Goal: Information Seeking & Learning: Compare options

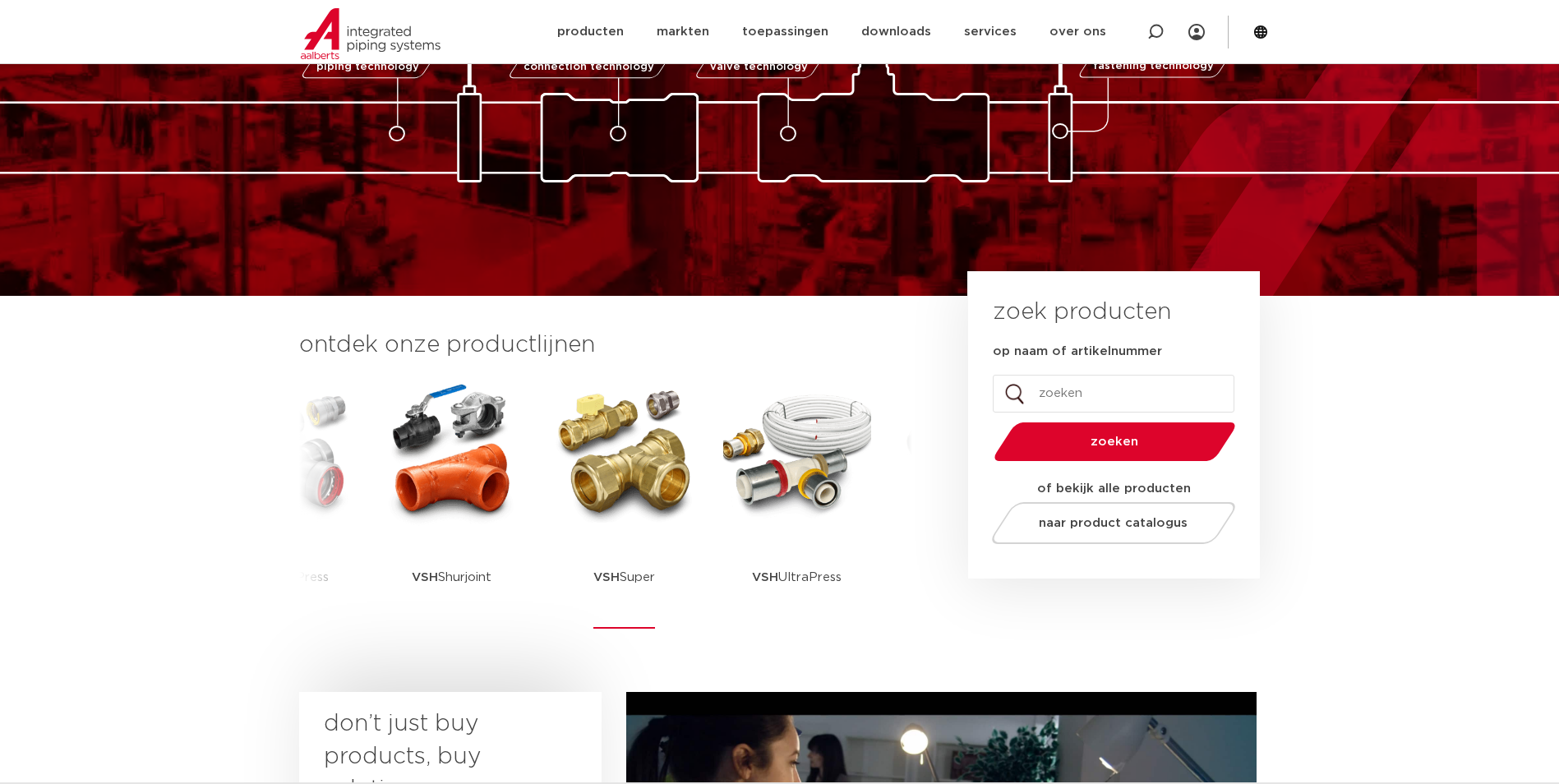
scroll to position [329, 0]
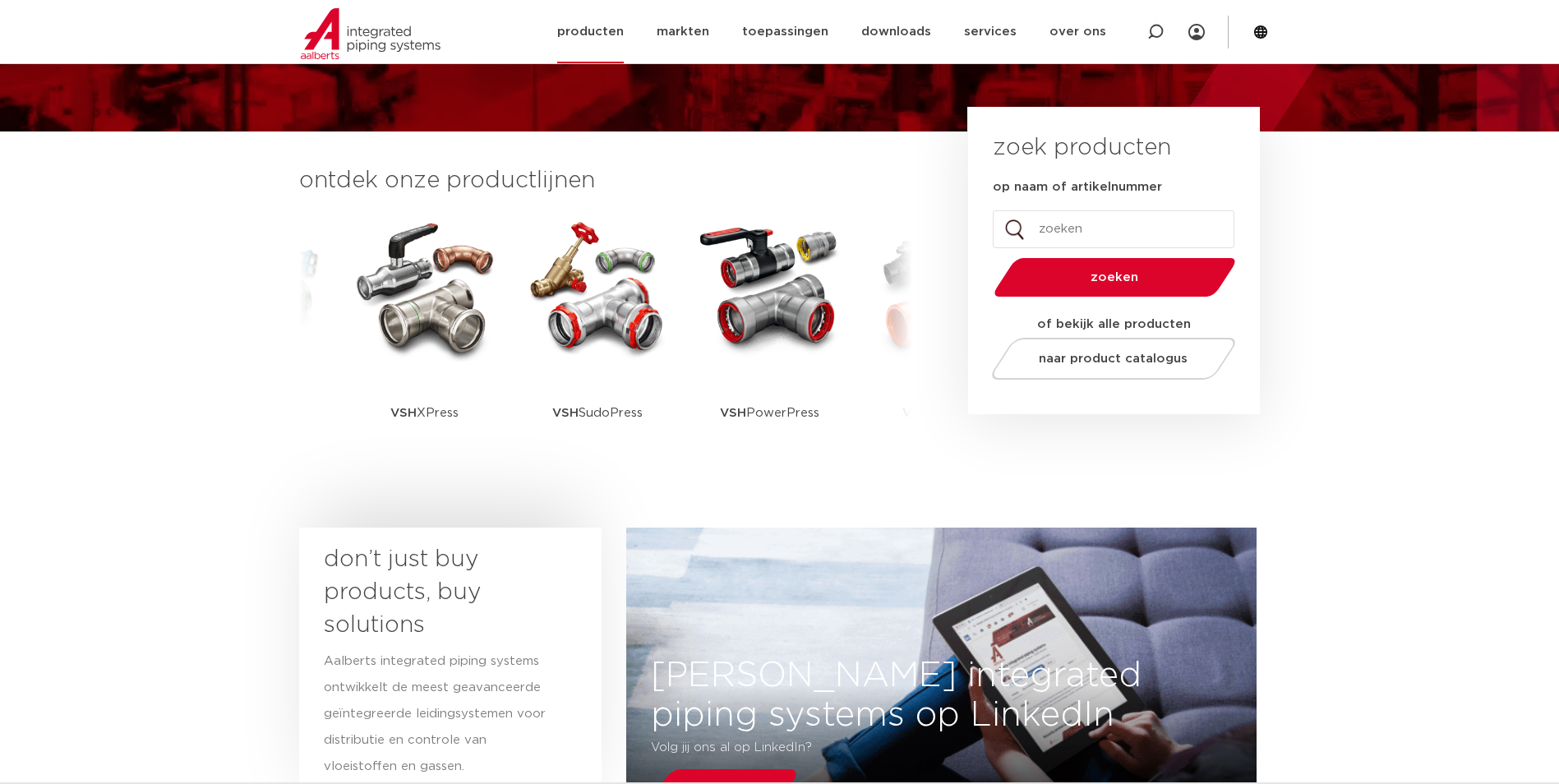
click at [597, 38] on link "producten" at bounding box center [590, 31] width 66 height 63
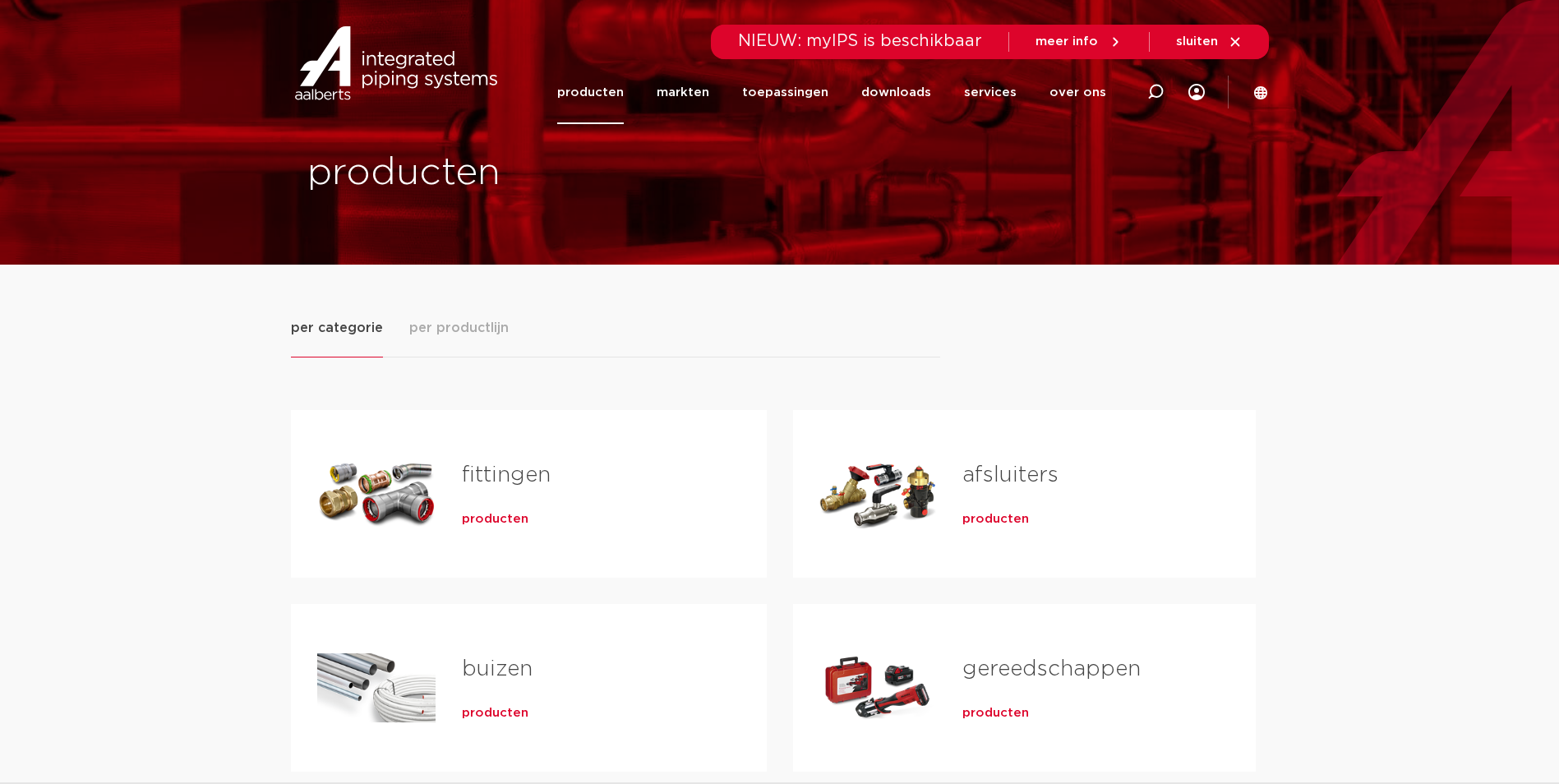
click at [403, 514] on div "Tabs. Open items met enter of spatie, sluit af met escape en navigeer met de pi…" at bounding box center [376, 493] width 118 height 115
click at [500, 519] on span "producten" at bounding box center [495, 519] width 66 height 17
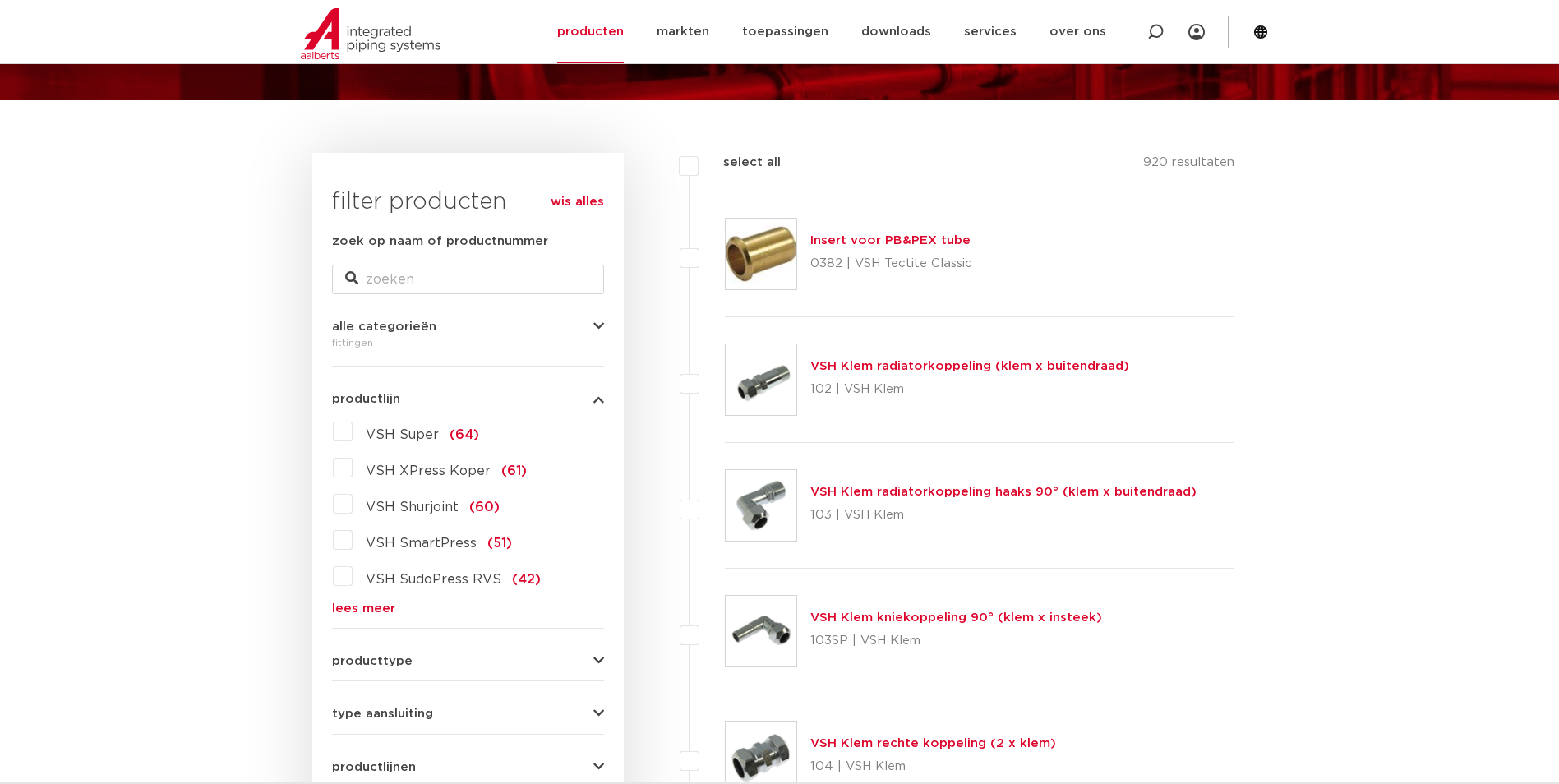
scroll to position [329, 0]
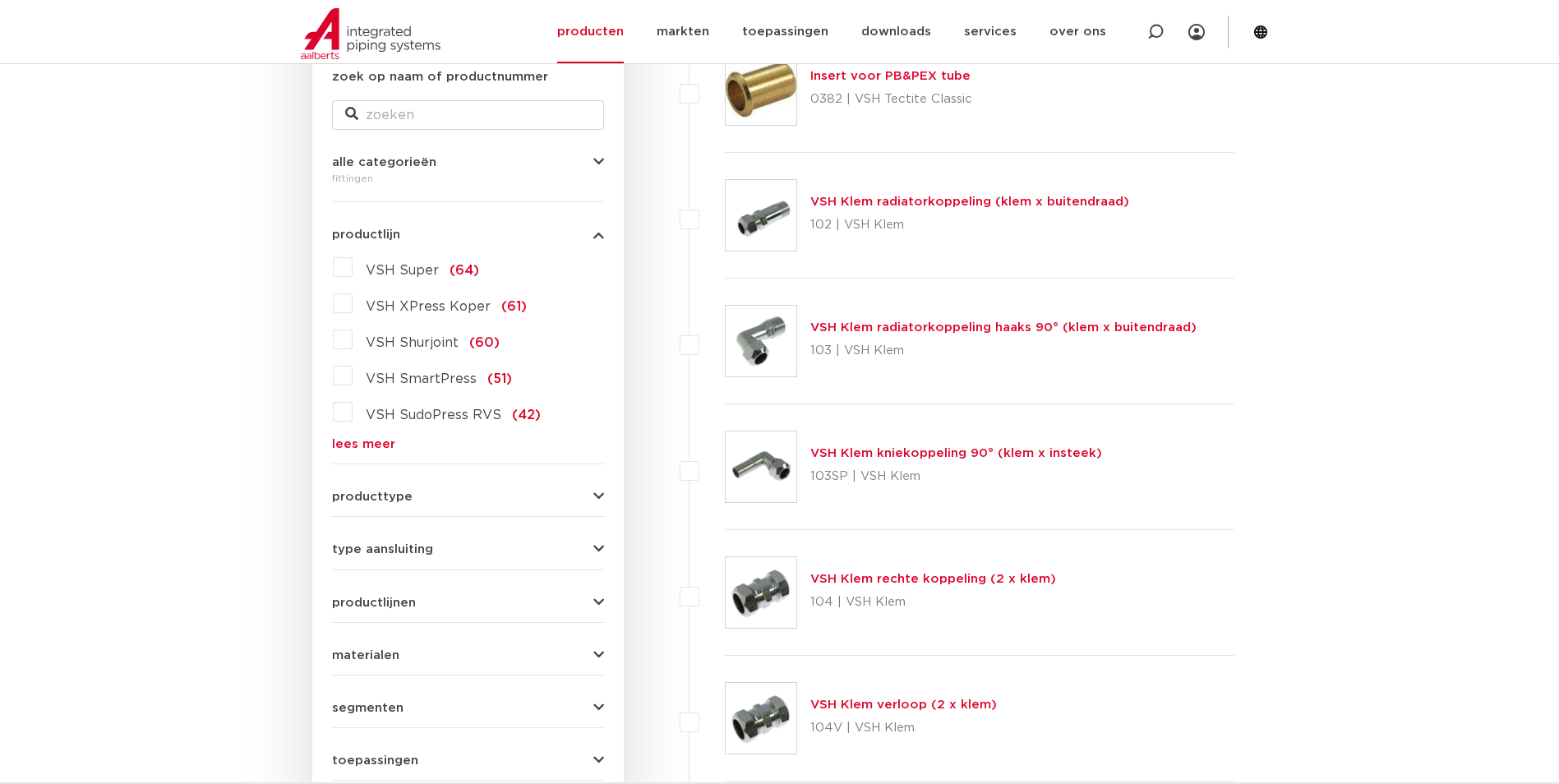
click at [358, 655] on span "materialen" at bounding box center [365, 655] width 67 height 13
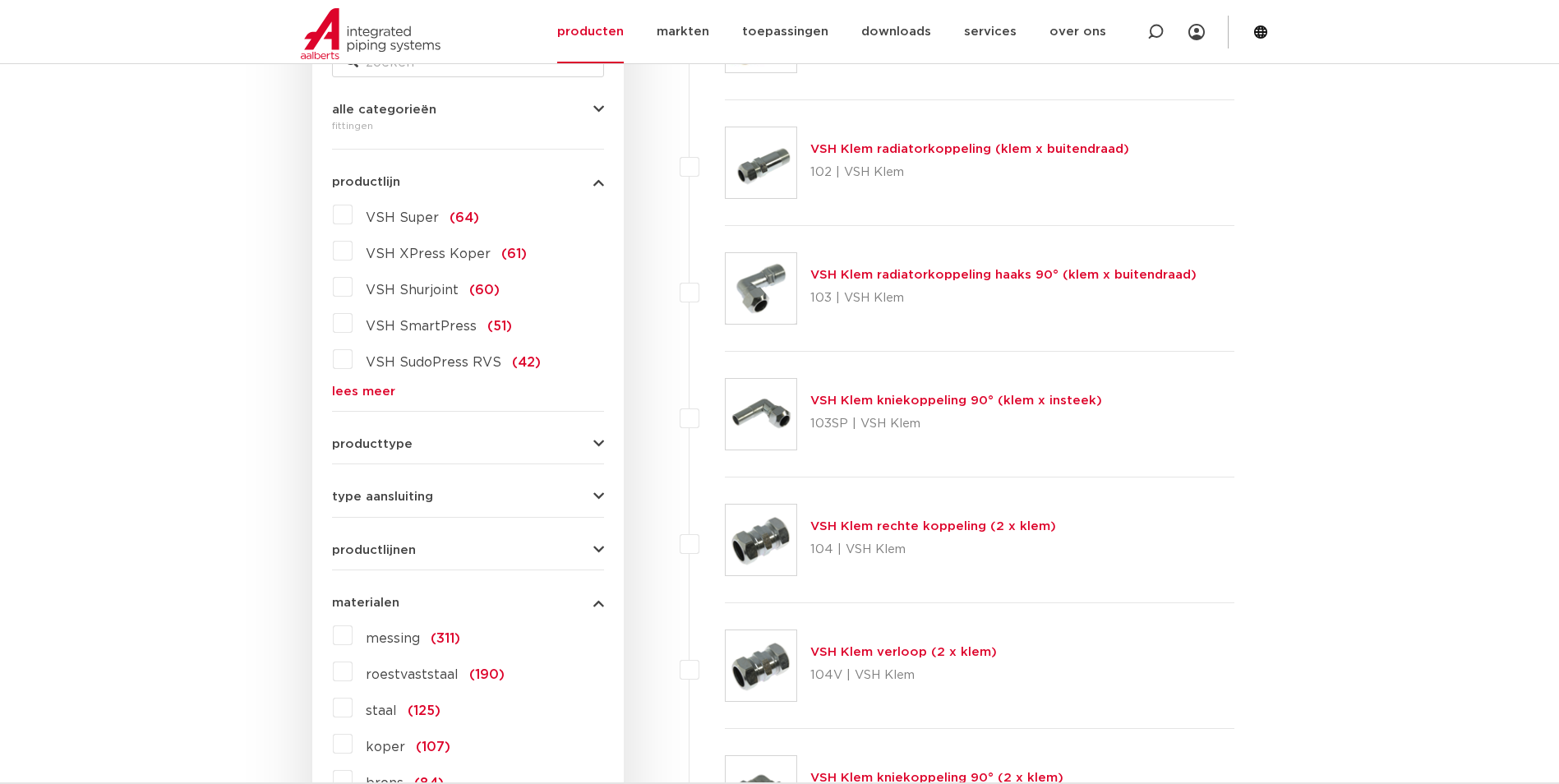
scroll to position [411, 0]
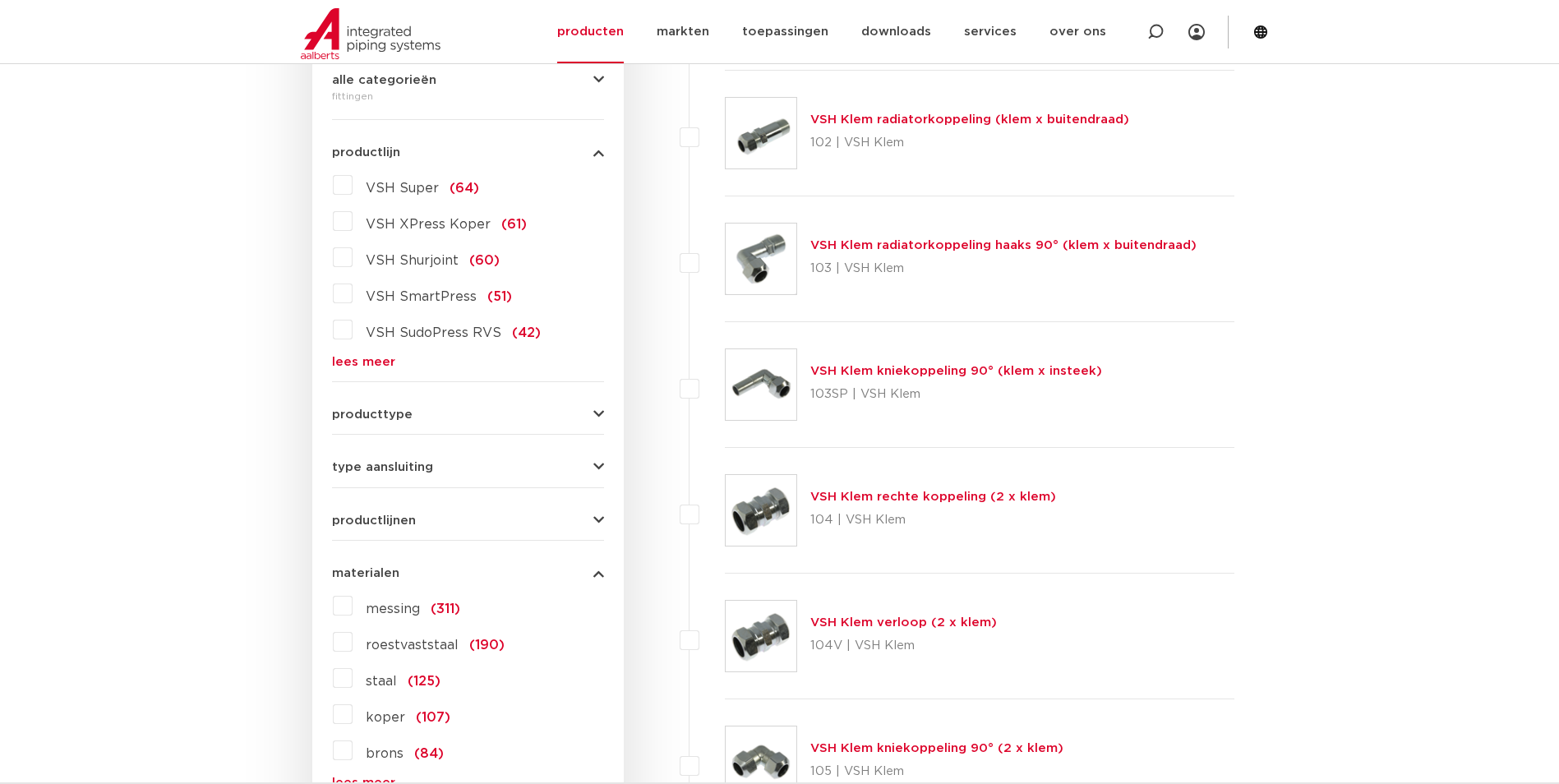
click at [352, 605] on label "messing (311)" at bounding box center [406, 605] width 107 height 26
click at [0, 0] on input "messing (311)" at bounding box center [0, 0] width 0 height 0
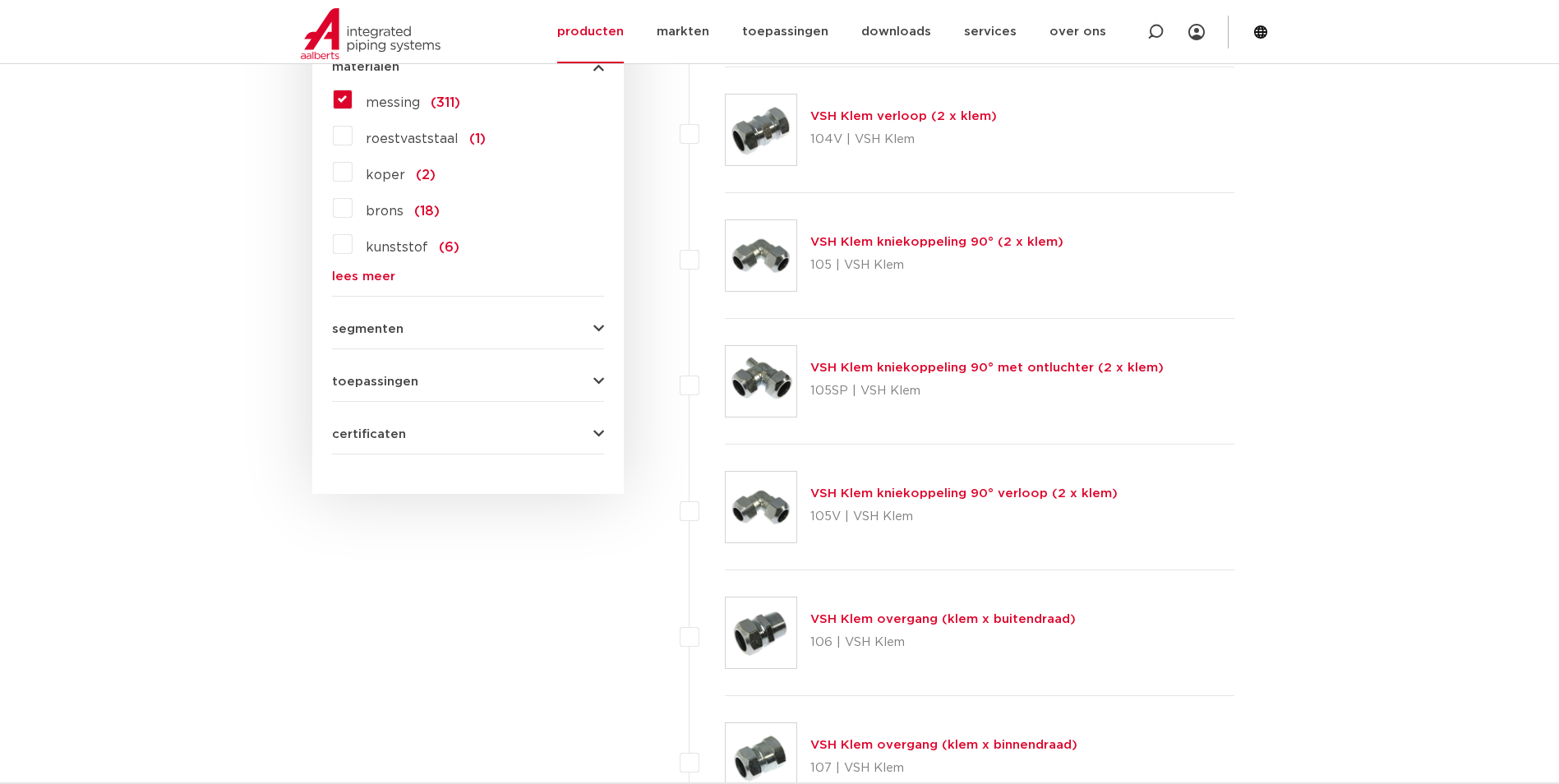
scroll to position [835, 0]
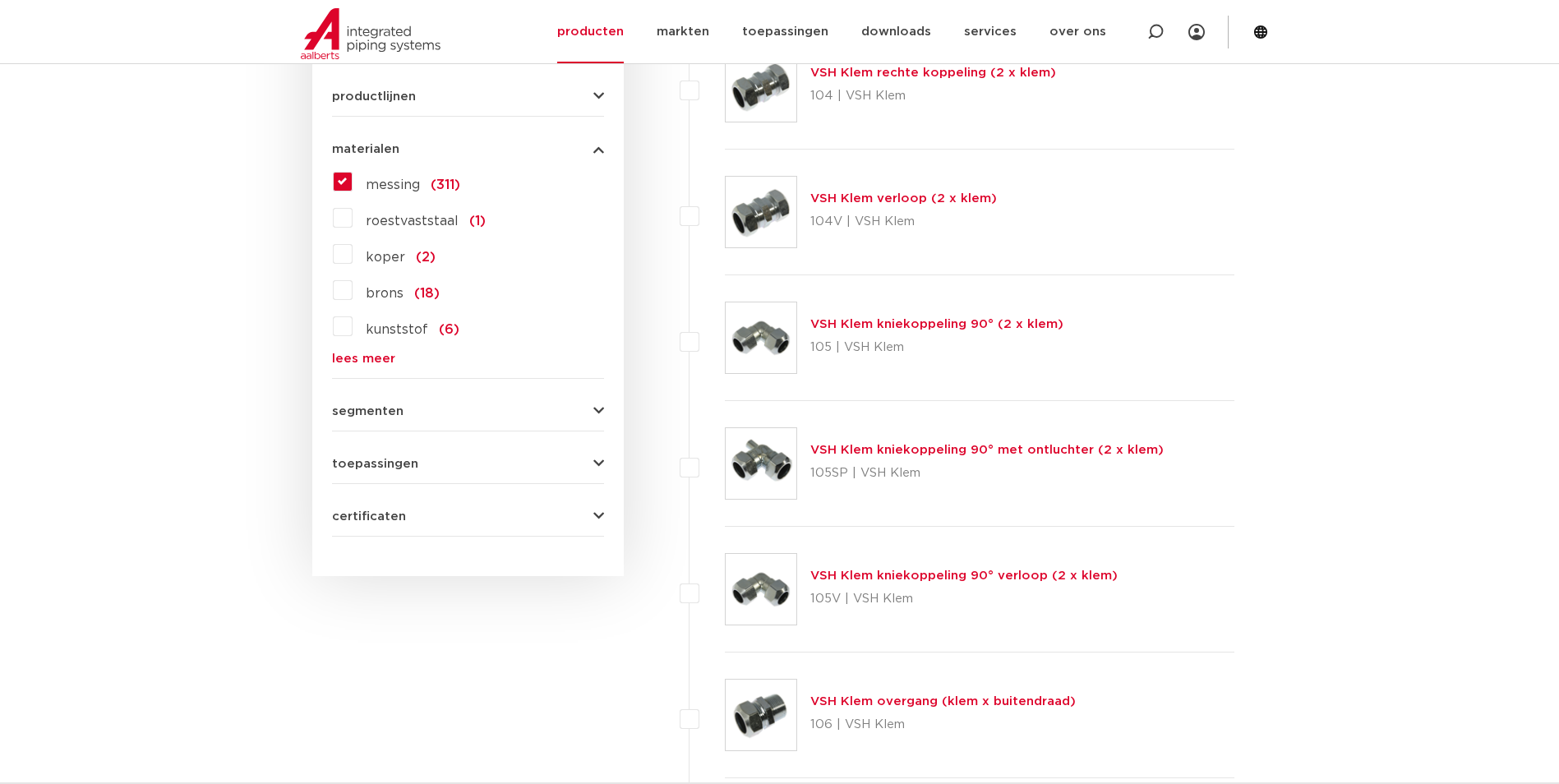
click at [373, 412] on span "segmenten" at bounding box center [367, 411] width 71 height 13
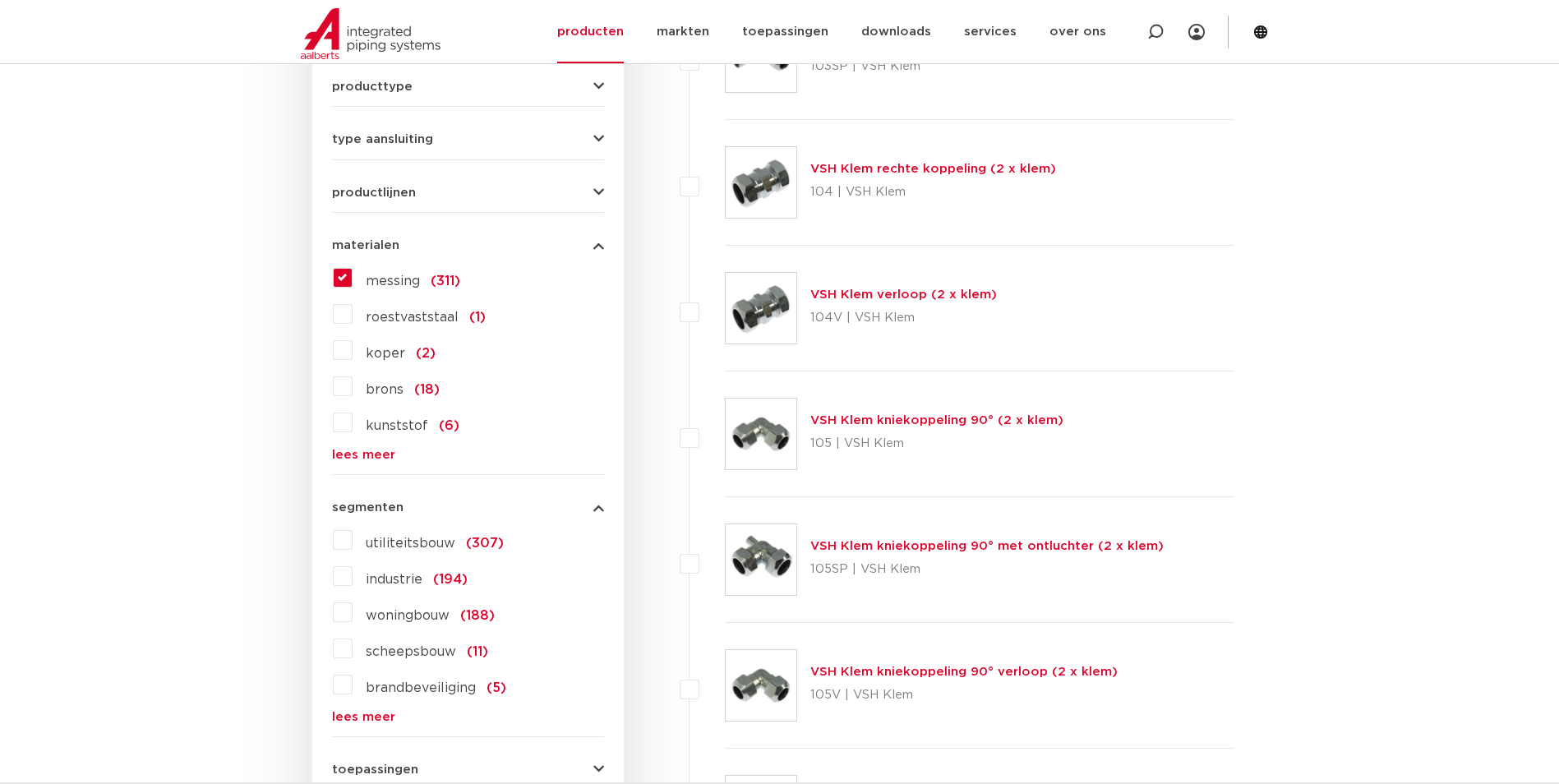
scroll to position [588, 0]
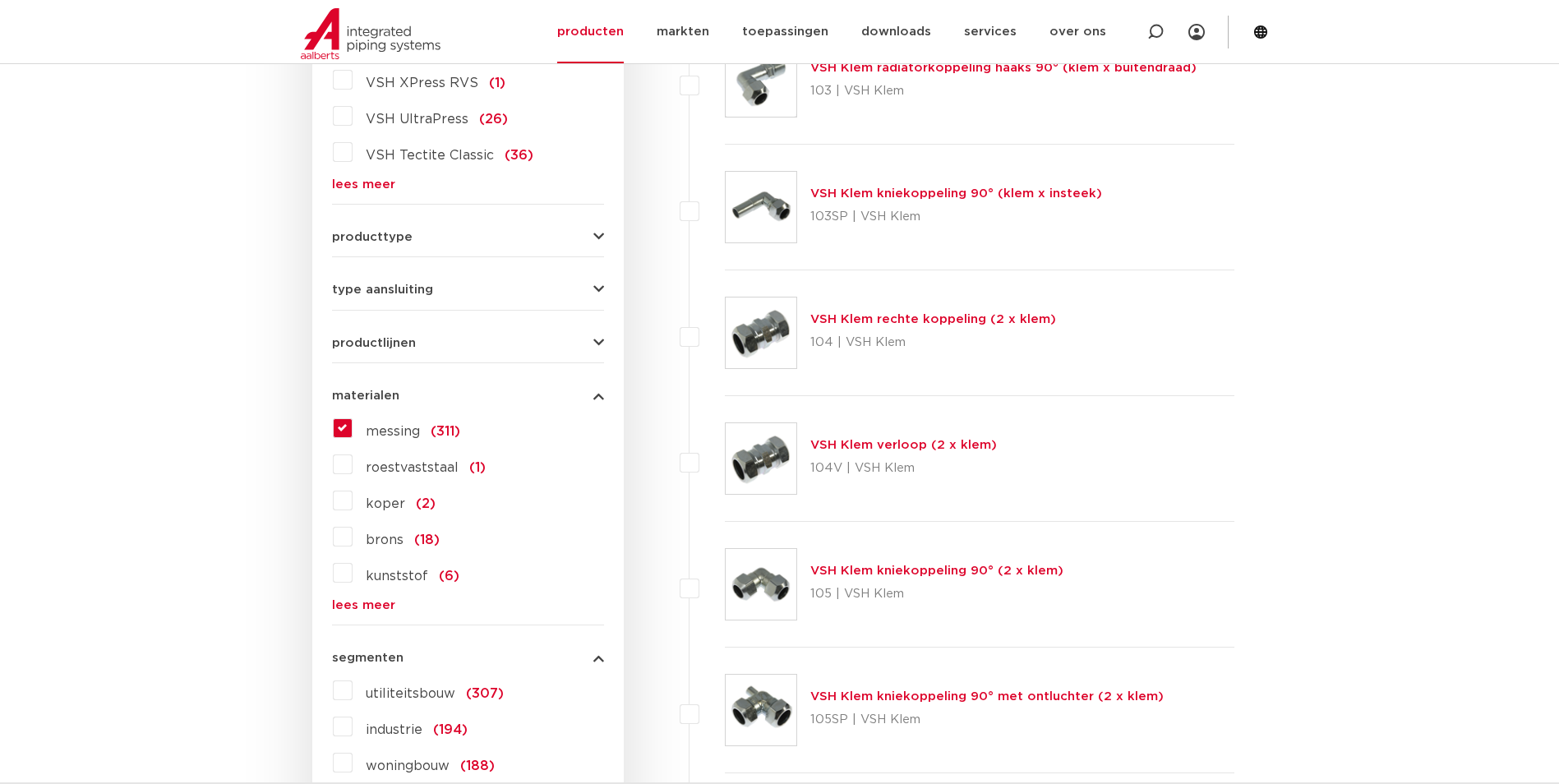
click at [388, 284] on span "type aansluiting" at bounding box center [382, 290] width 101 height 13
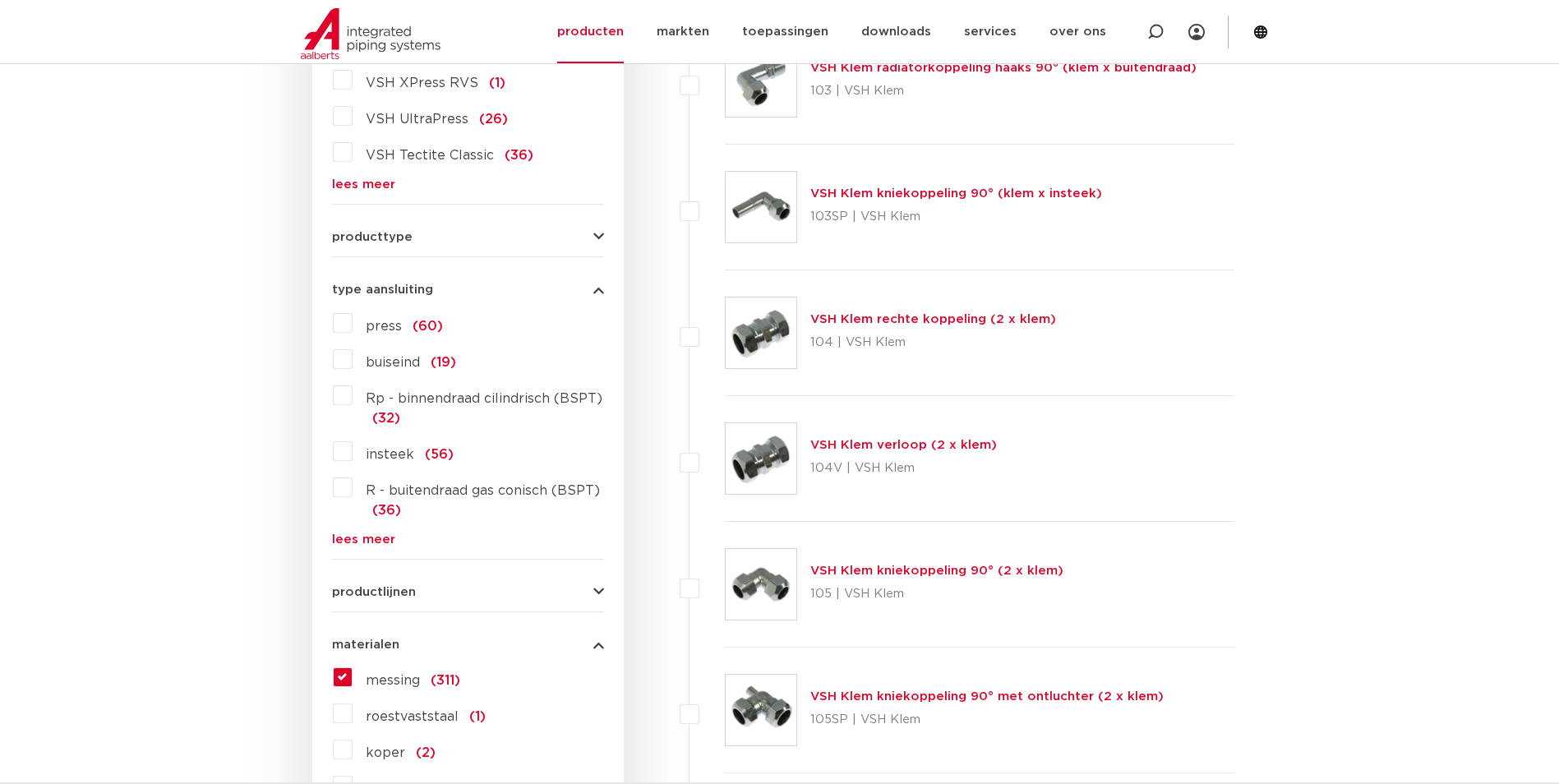
click at [352, 394] on label "Rp - binnendraad cilindrisch (BSPT) (32)" at bounding box center [478, 405] width 252 height 46
click at [0, 0] on input "Rp - binnendraad cilindrisch (BSPT) (32)" at bounding box center [0, 0] width 0 height 0
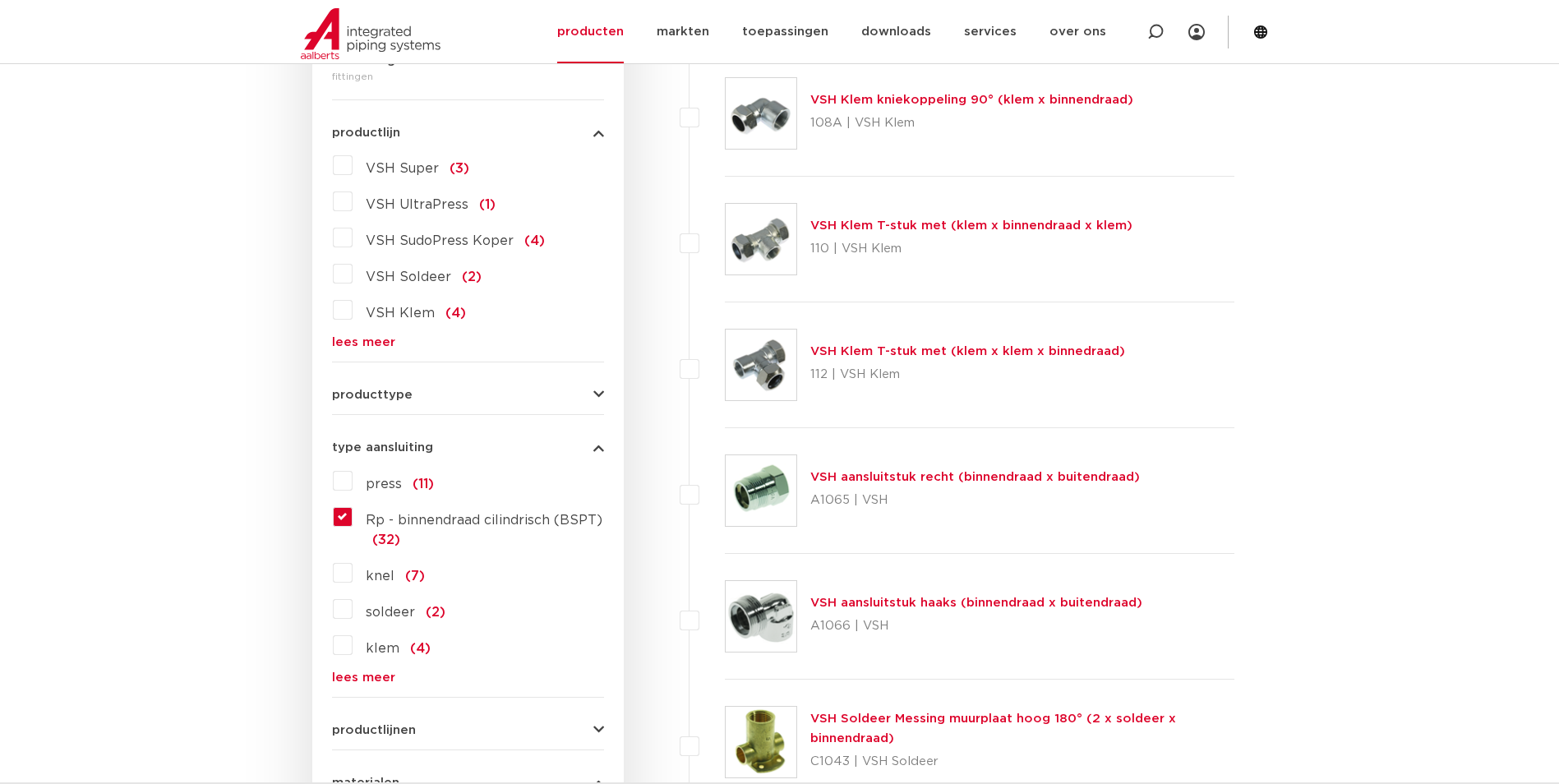
scroll to position [424, 0]
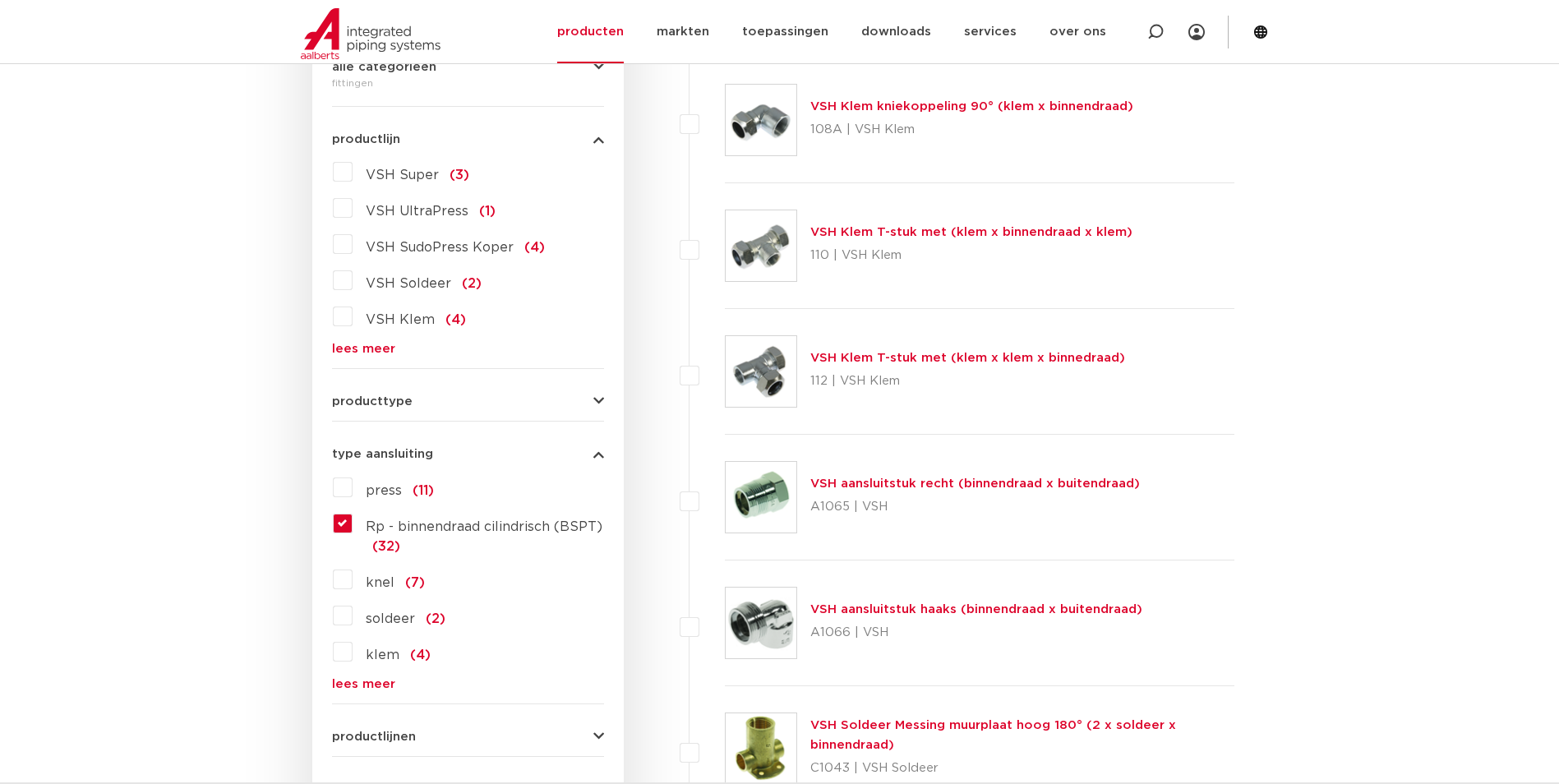
click at [418, 390] on div "producttype demontabel (4) meerdelig (1) accessoires (fittings) (0) voordeelpak…" at bounding box center [467, 395] width 272 height 25
click at [405, 399] on span "producttype" at bounding box center [372, 401] width 81 height 13
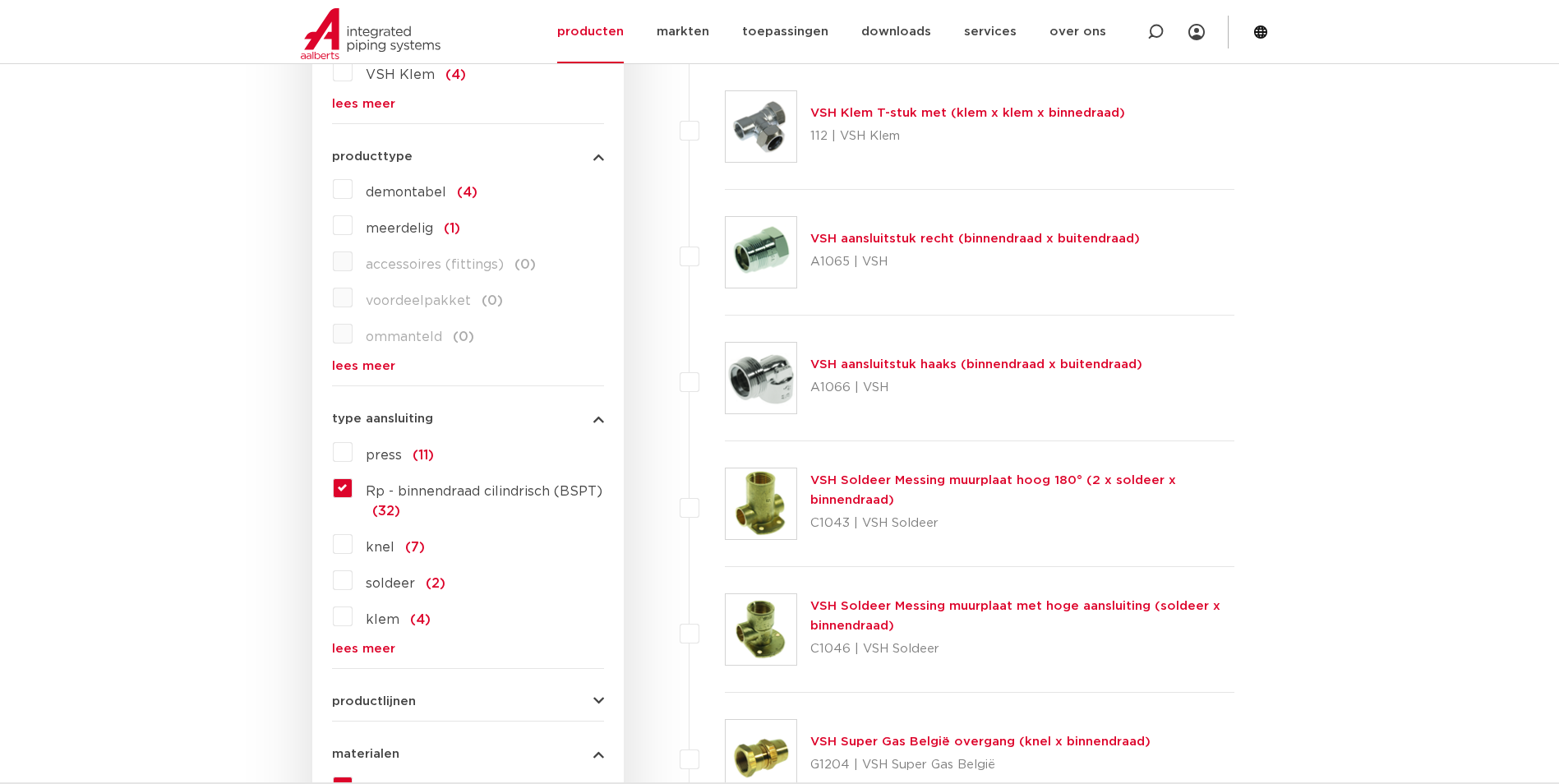
scroll to position [670, 0]
click at [339, 650] on link "lees meer" at bounding box center [467, 647] width 272 height 13
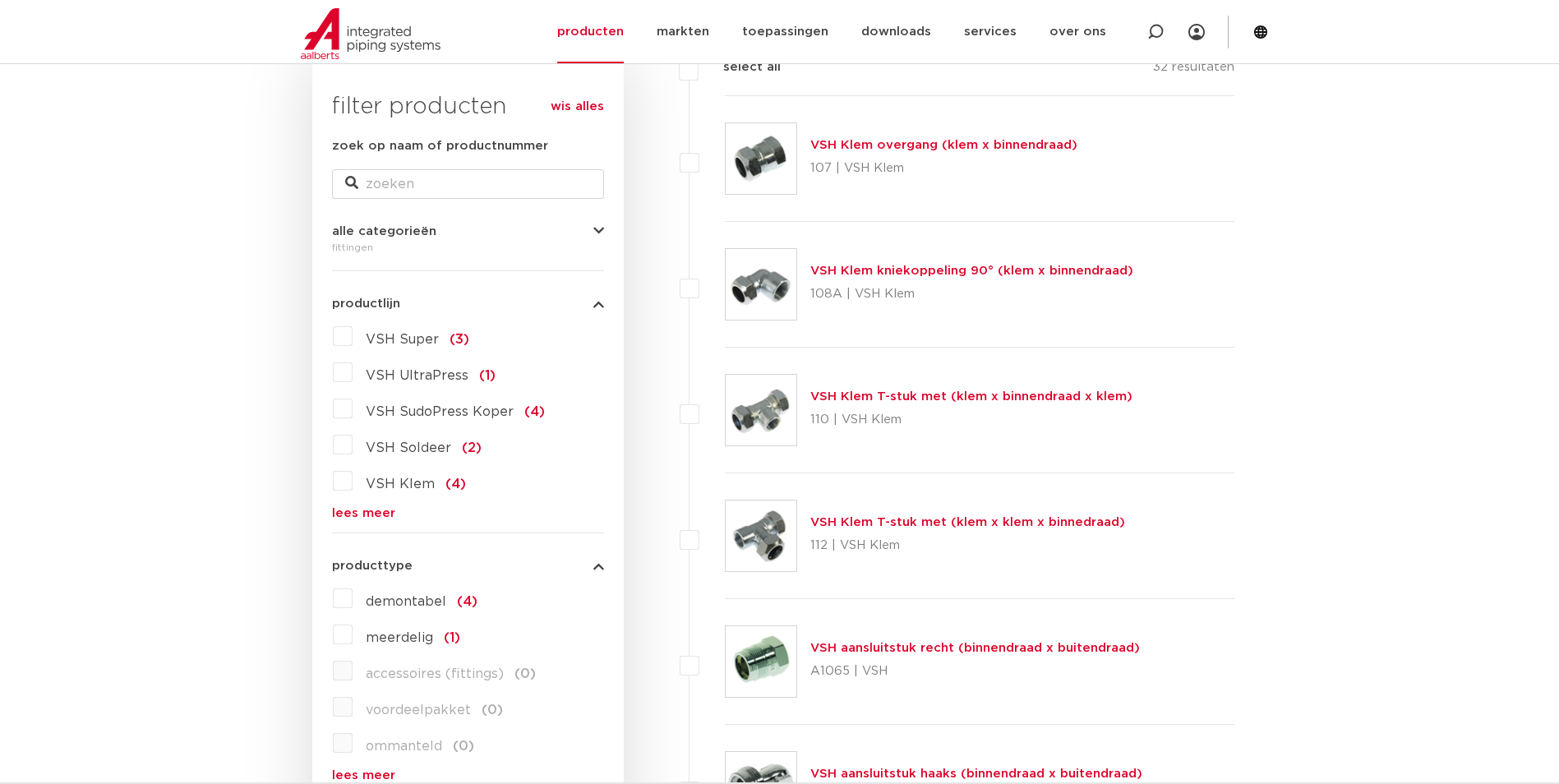
scroll to position [177, 0]
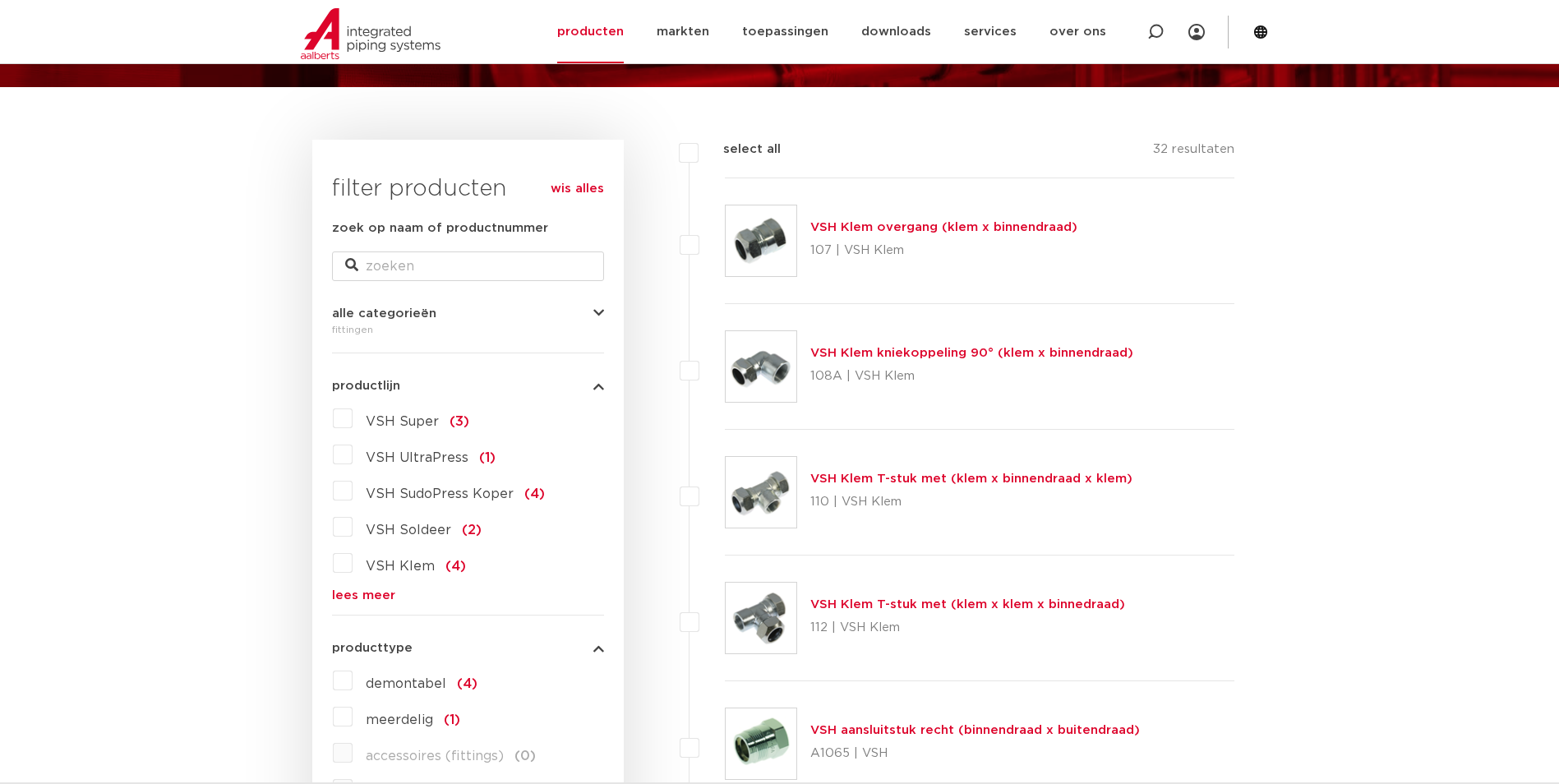
click at [344, 596] on link "lees meer" at bounding box center [467, 595] width 272 height 13
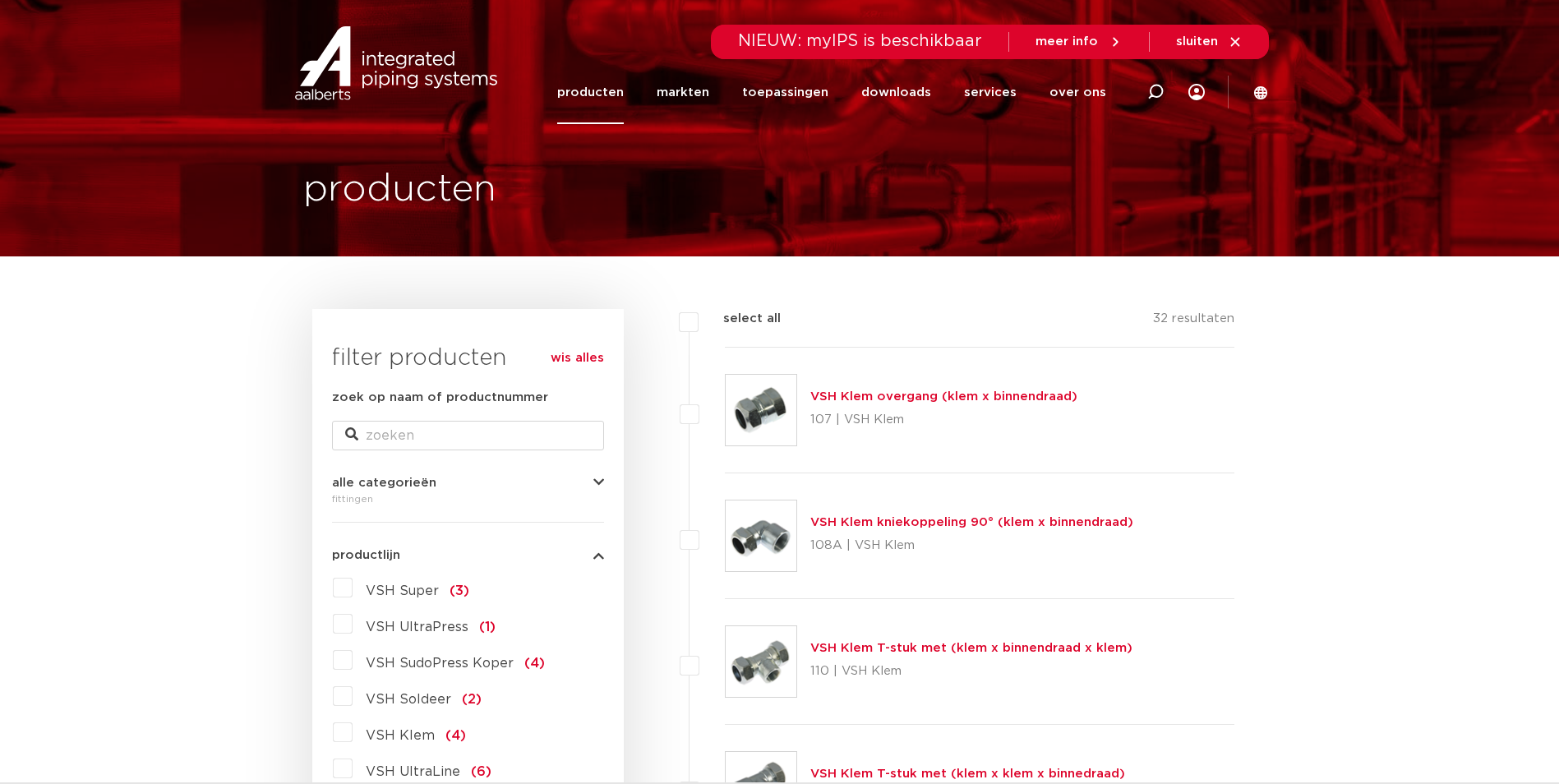
scroll to position [0, 0]
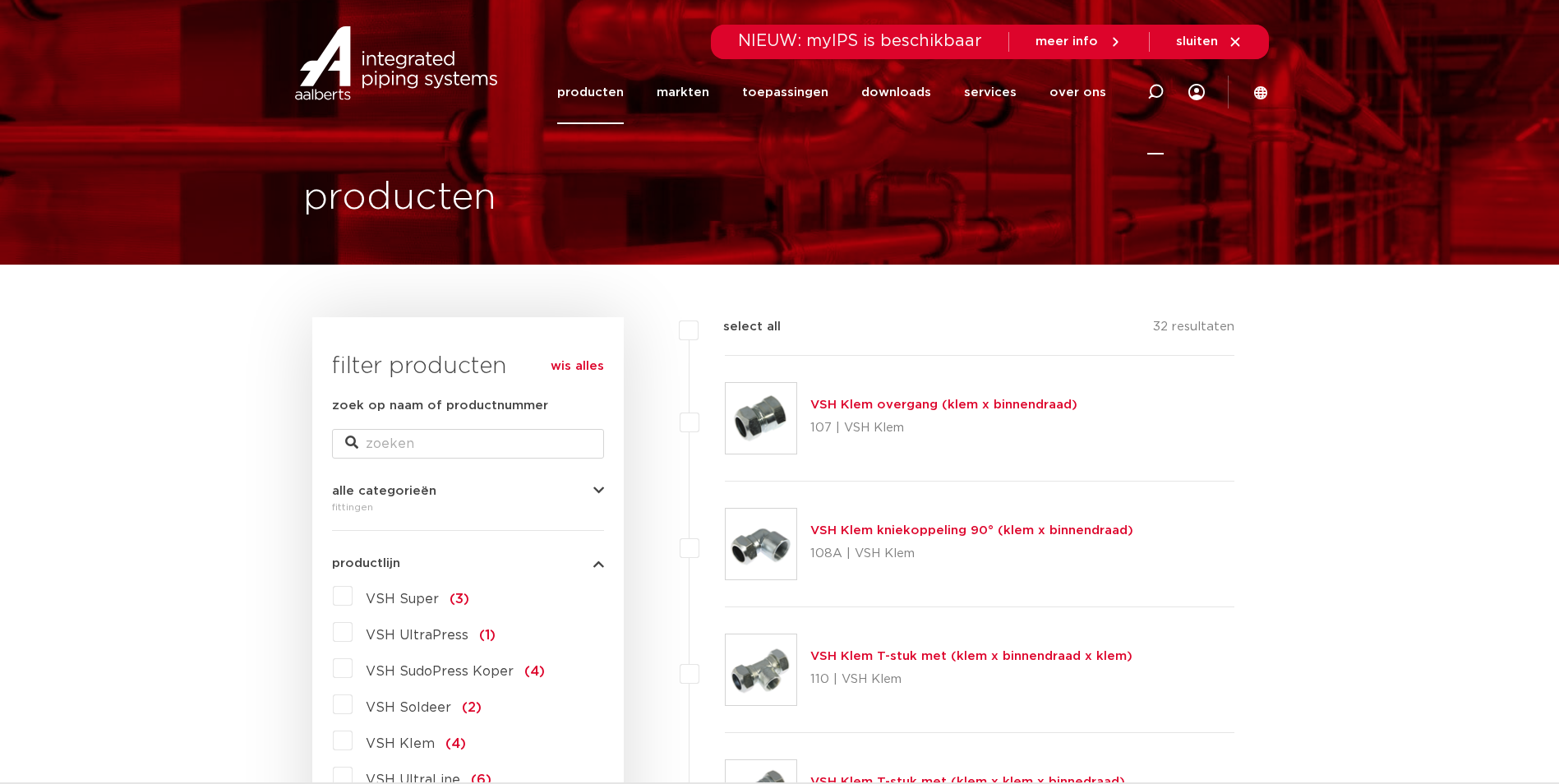
click at [1154, 87] on icon at bounding box center [1155, 92] width 17 height 17
type input "messing"
click button "Zoeken" at bounding box center [0, 0] width 0 height 0
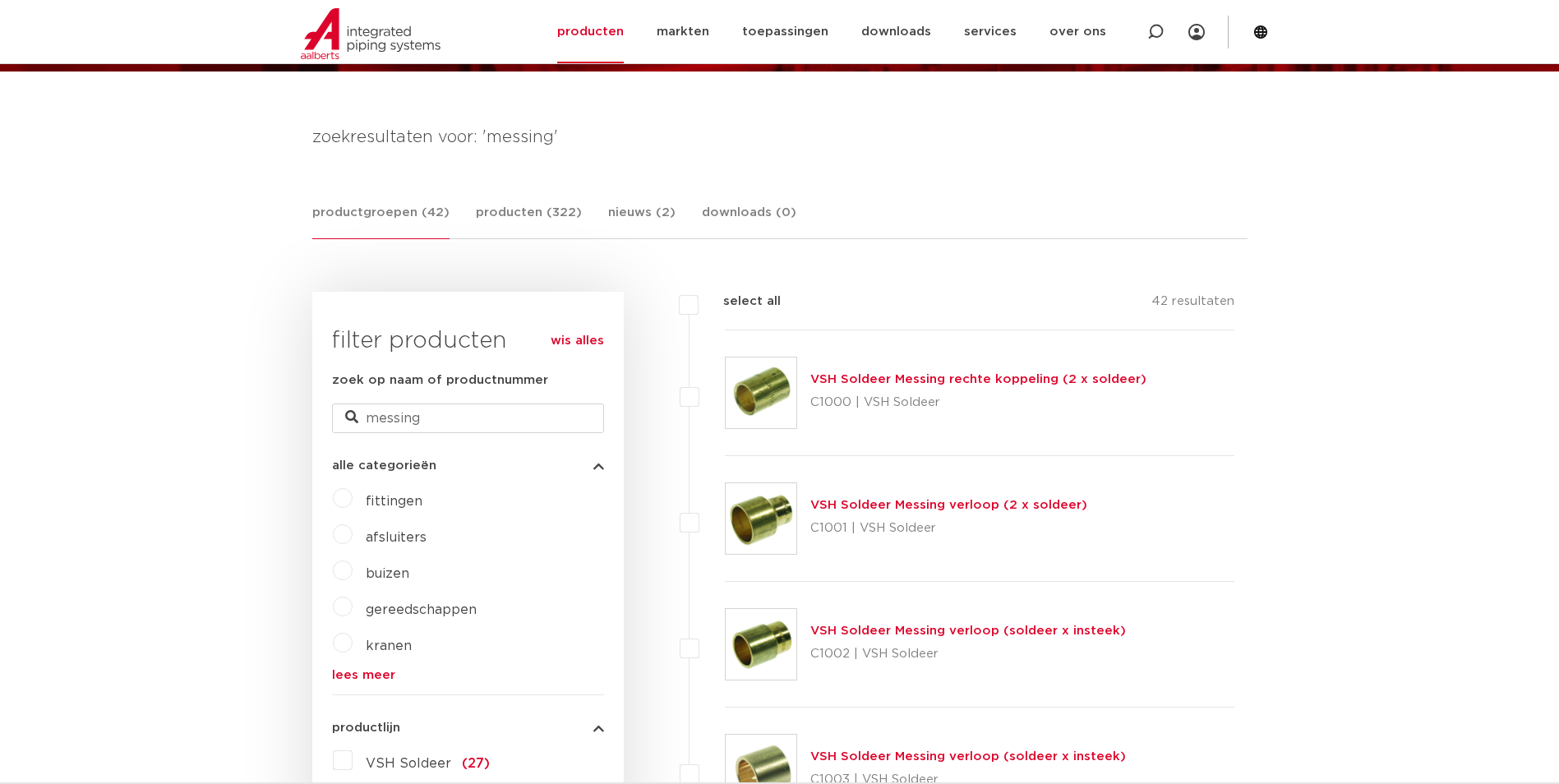
scroll to position [164, 0]
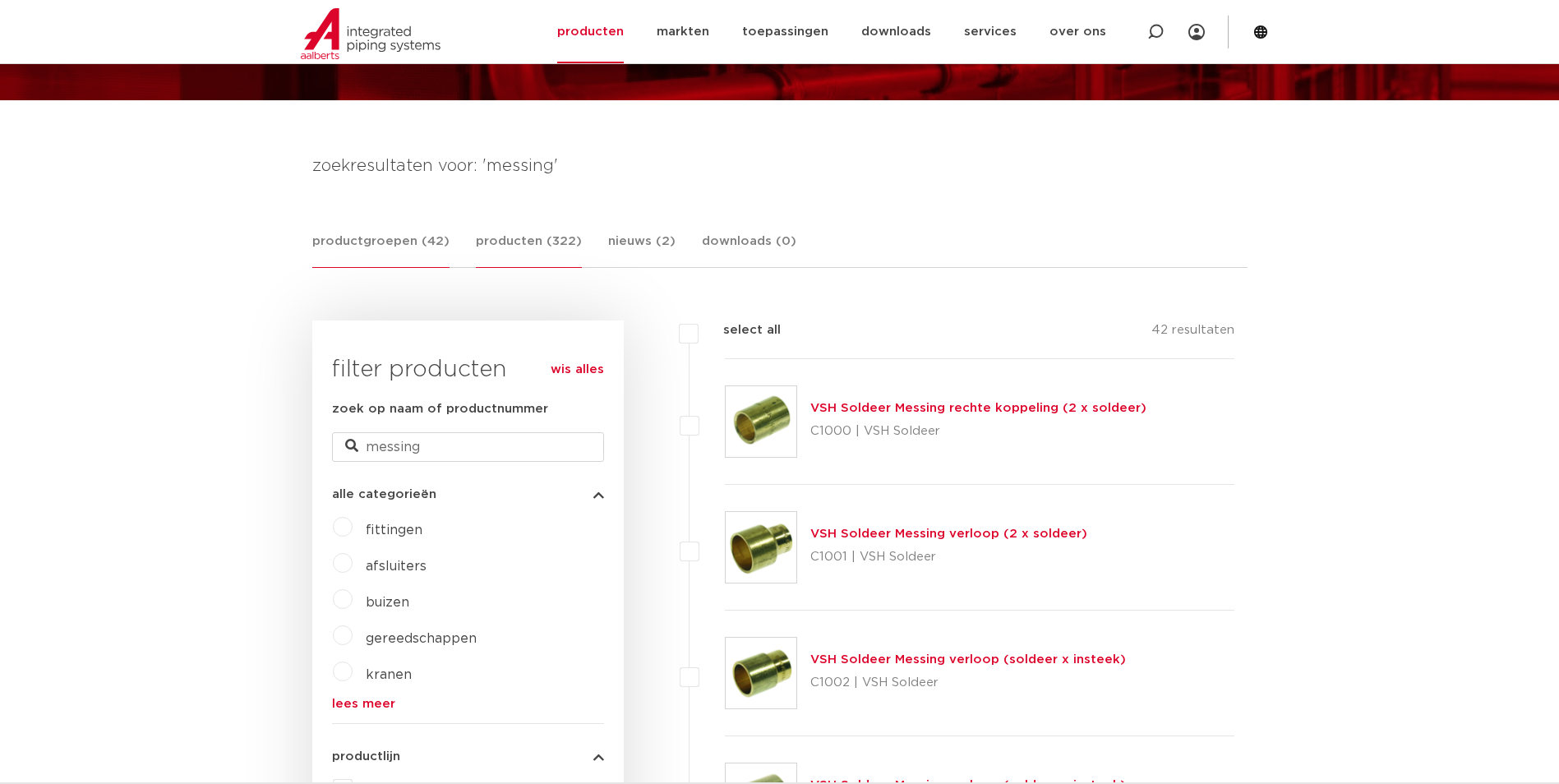
click at [545, 238] on link "producten (322)" at bounding box center [529, 250] width 106 height 36
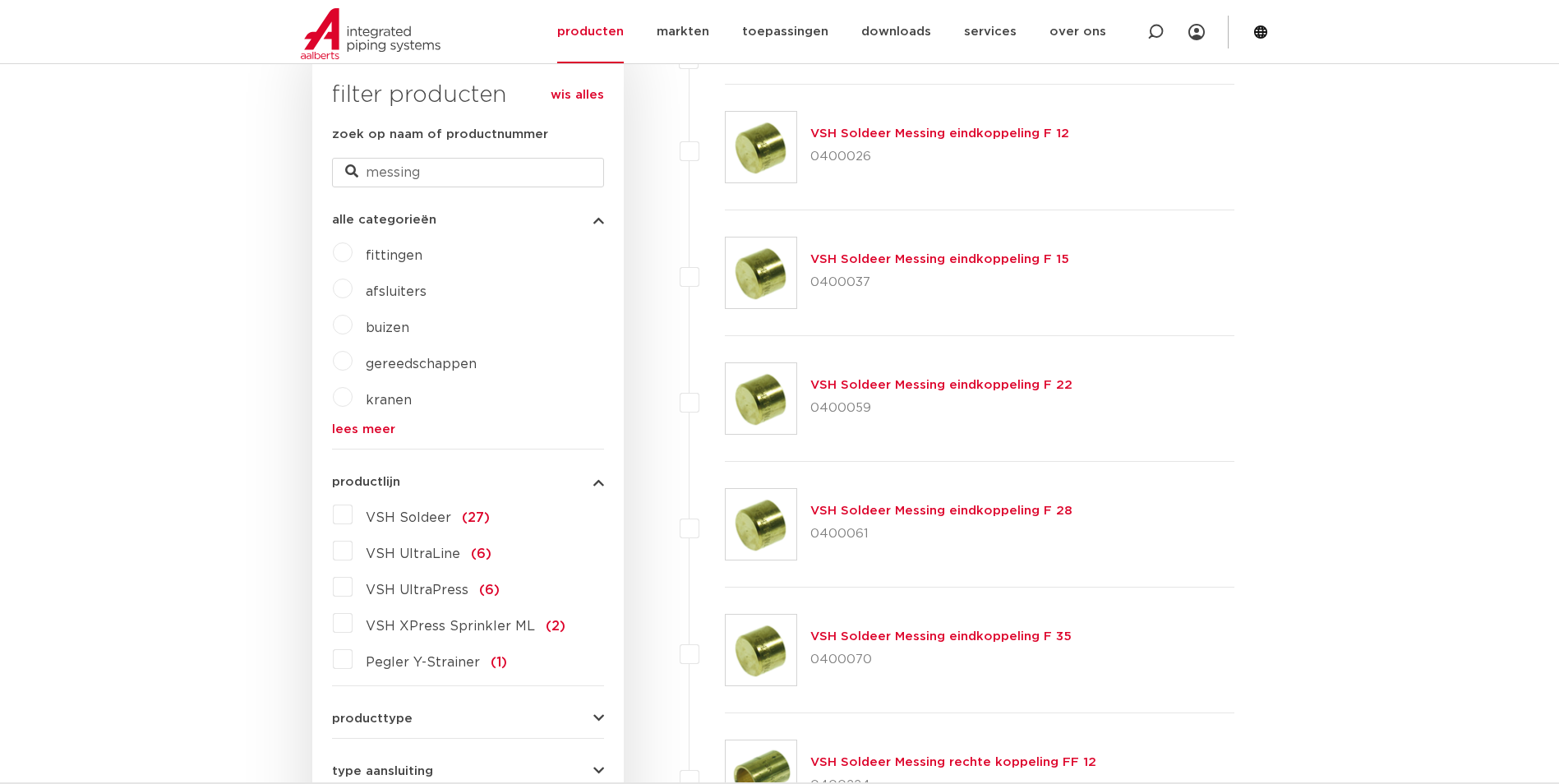
scroll to position [247, 0]
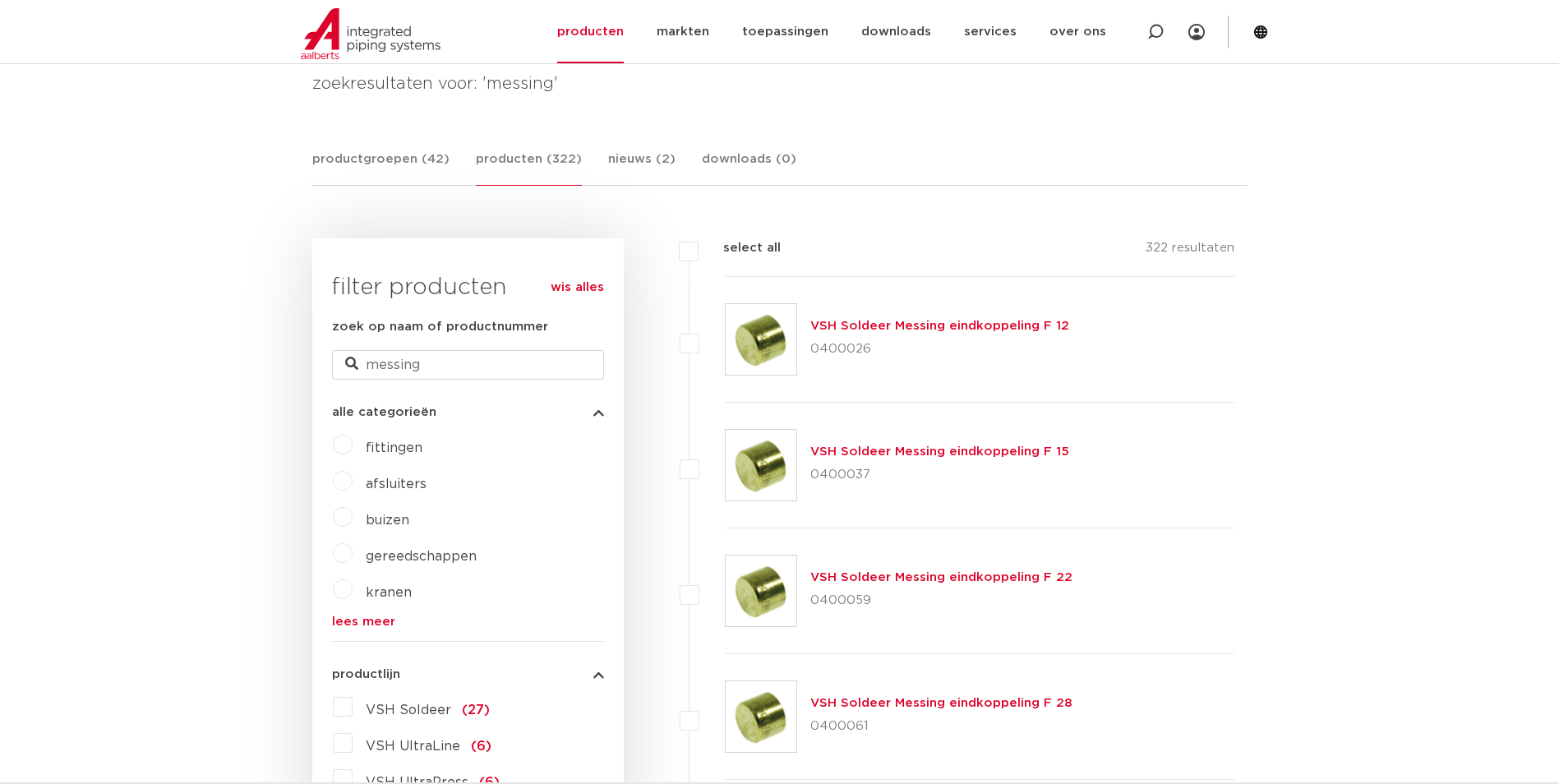
click at [352, 445] on label "fittingen" at bounding box center [387, 444] width 70 height 26
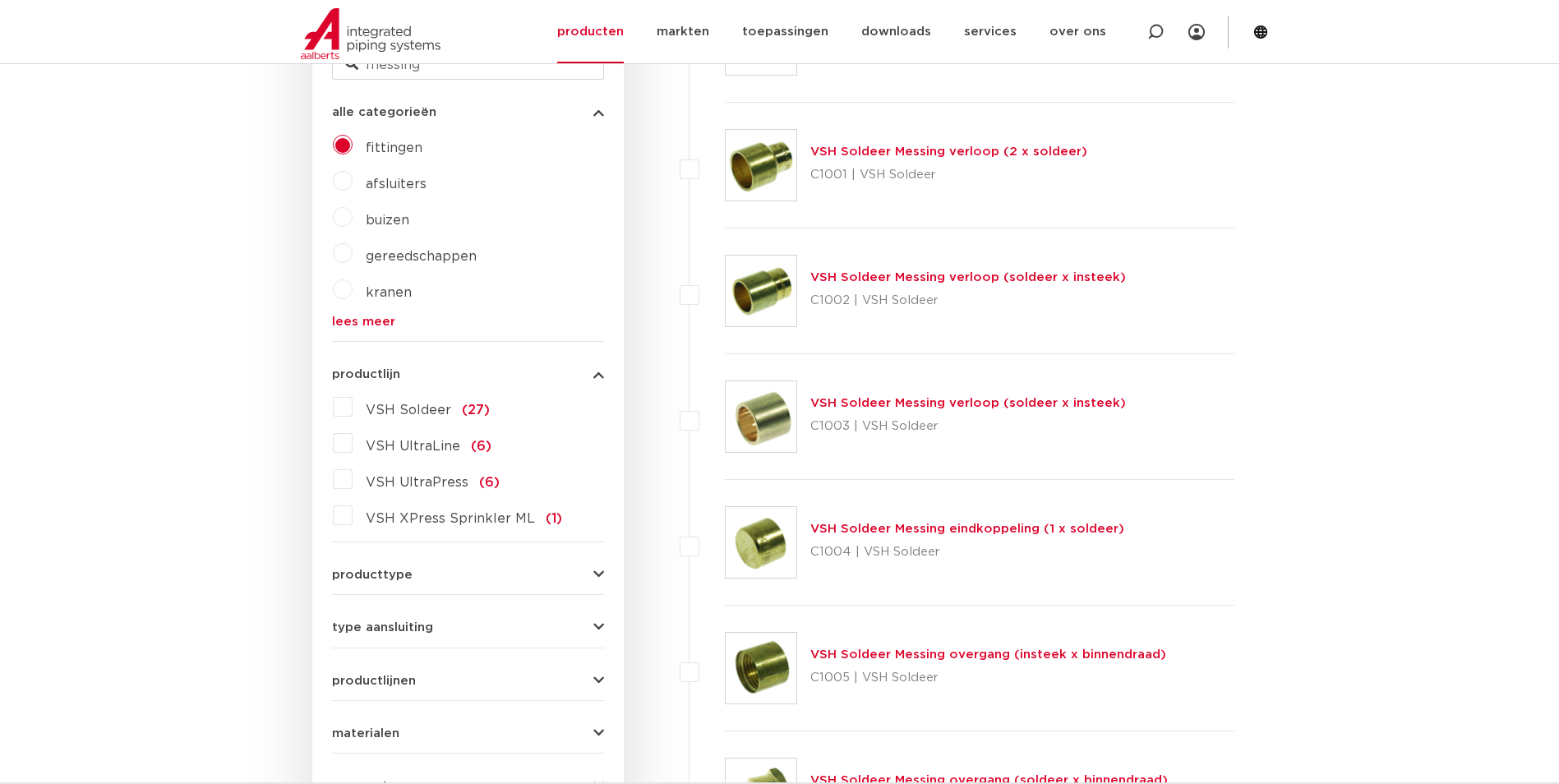
scroll to position [575, 0]
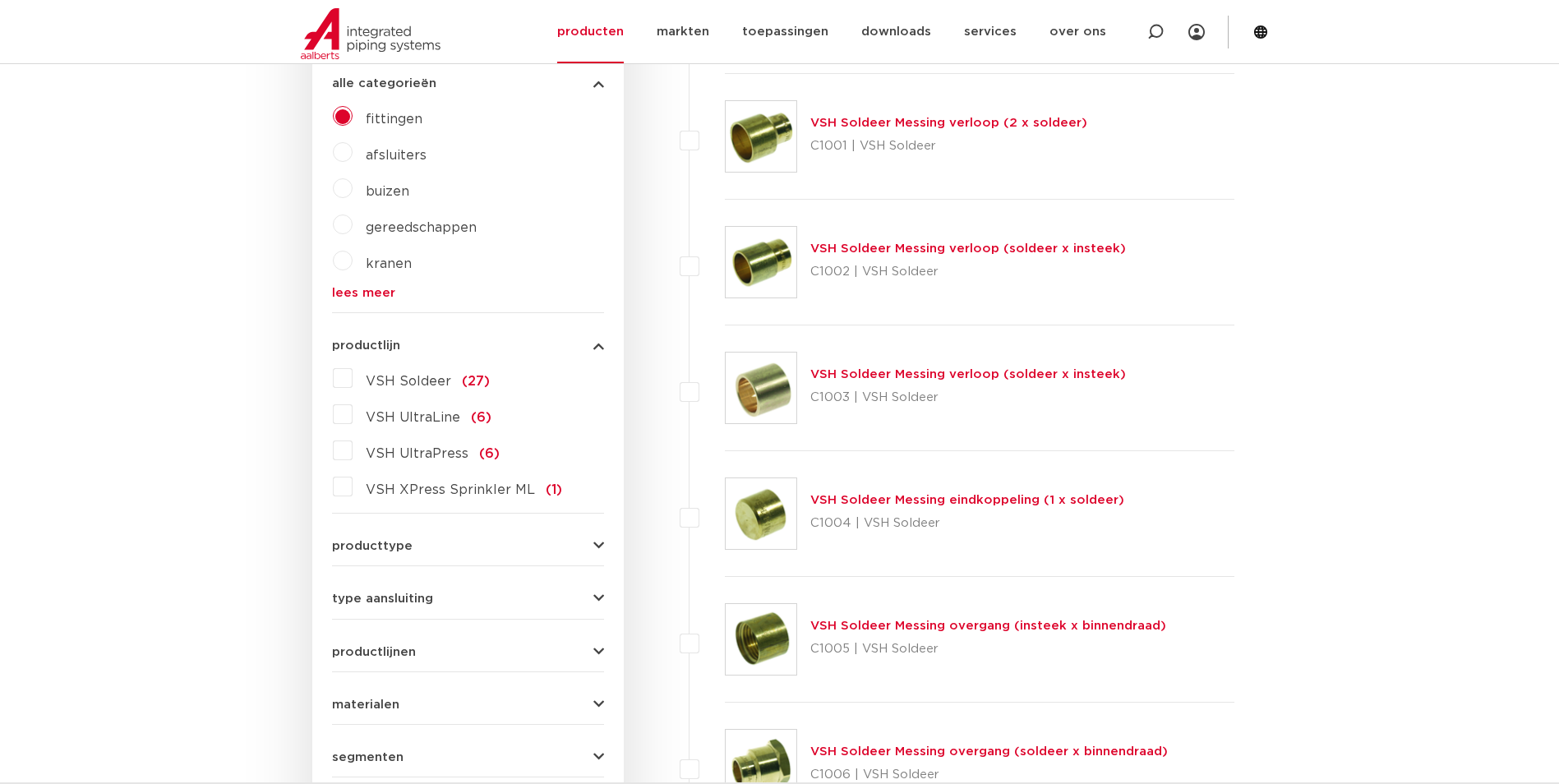
click at [420, 535] on div "producttype meerdelig (5)" at bounding box center [467, 539] width 272 height 25
click at [384, 537] on div "producttype meerdelig (5)" at bounding box center [467, 539] width 272 height 25
click at [387, 541] on span "producttype" at bounding box center [372, 545] width 81 height 13
